Goal: Transaction & Acquisition: Download file/media

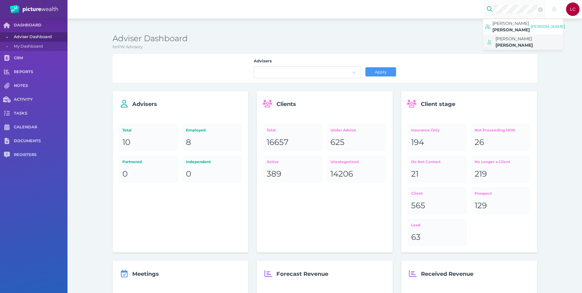
click at [508, 36] on span "[PERSON_NAME]" at bounding box center [513, 39] width 37 height 6
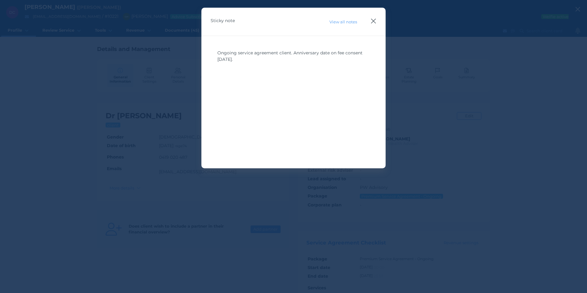
click at [372, 22] on icon "button" at bounding box center [373, 21] width 5 height 5
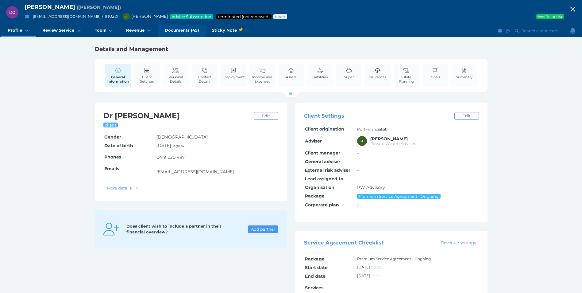
click at [185, 34] on link "Documents (45)" at bounding box center [181, 31] width 47 height 12
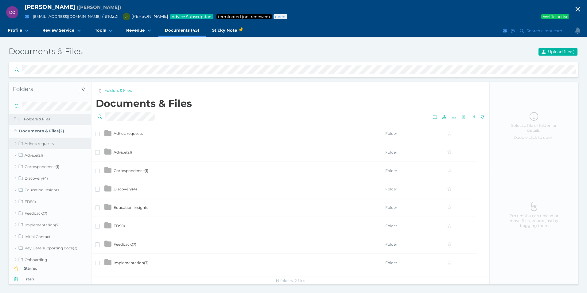
click at [16, 144] on link "Adhoc requests" at bounding box center [50, 143] width 83 height 12
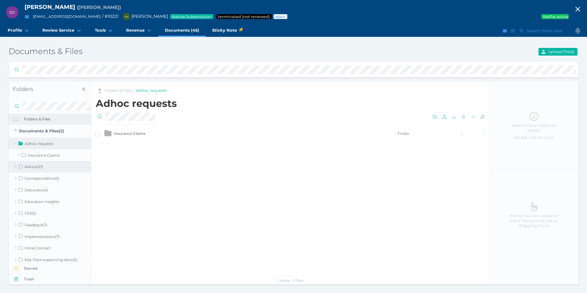
click at [18, 165] on link "Advice ( 21 )" at bounding box center [50, 167] width 83 height 12
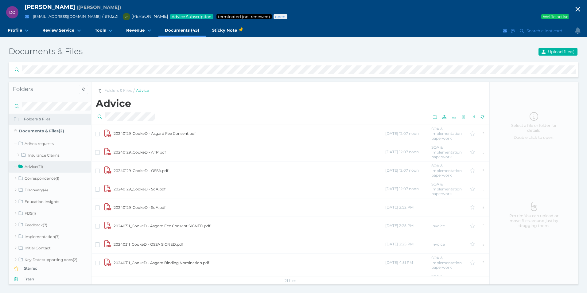
click at [133, 190] on td "20240129_CookeD - SoA.pdf" at bounding box center [248, 188] width 271 height 18
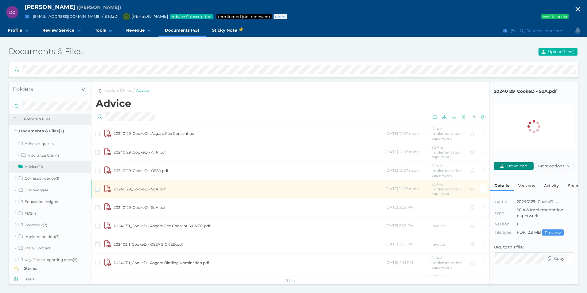
click at [506, 165] on span "Download" at bounding box center [517, 165] width 25 height 5
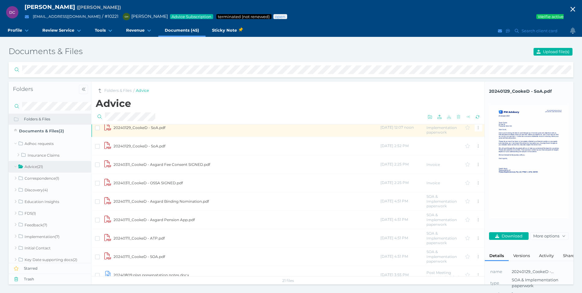
scroll to position [92, 0]
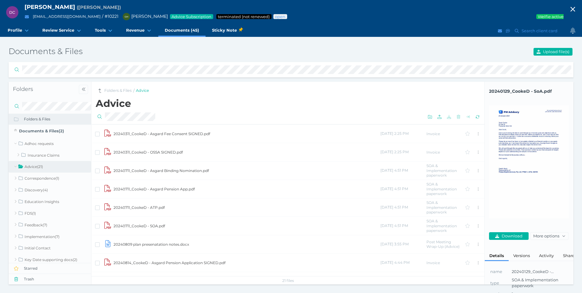
click at [150, 226] on td "20240711_CookeD - SOA.pdf" at bounding box center [246, 225] width 267 height 18
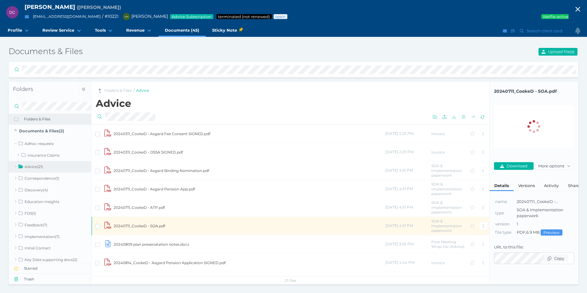
click at [138, 226] on td "20240711_CookeD - SOA.pdf" at bounding box center [248, 225] width 271 height 18
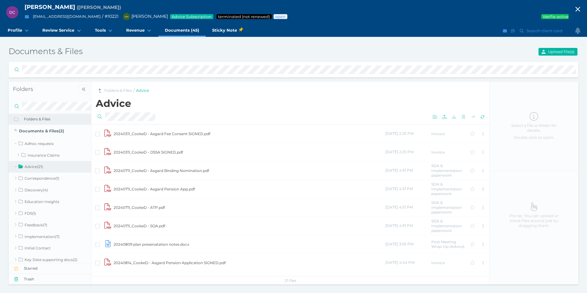
click at [128, 226] on td "20240711_CookeD - SOA.pdf" at bounding box center [248, 225] width 271 height 18
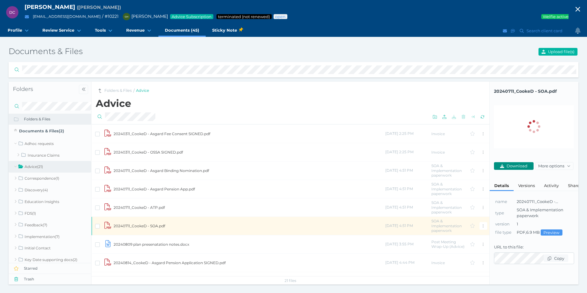
click at [514, 164] on span "Download" at bounding box center [517, 165] width 25 height 5
click at [123, 229] on td "20240711_CookeD - SOA.pdf" at bounding box center [248, 225] width 271 height 18
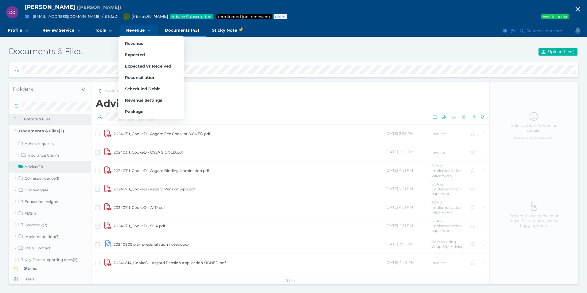
click at [127, 31] on span "Revenue" at bounding box center [135, 30] width 18 height 5
select select "25"
